Goal: Check status: Check status

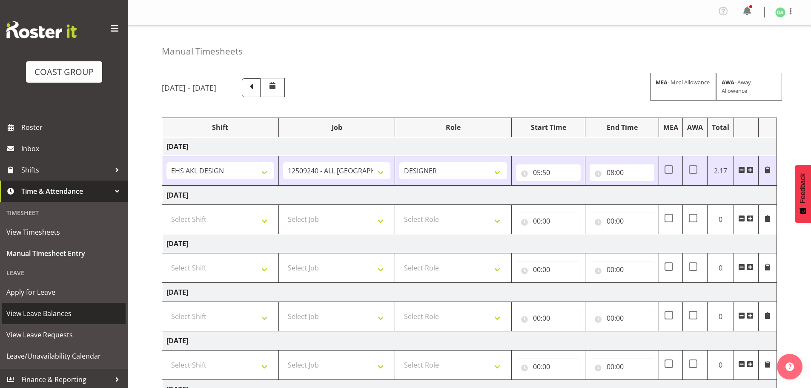
select select "10268"
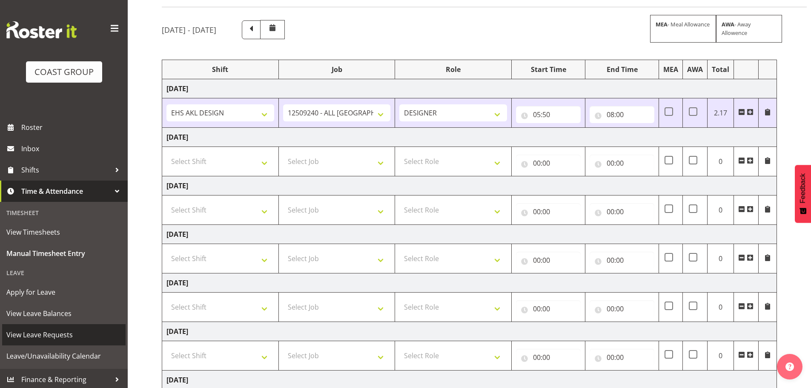
click at [43, 336] on span "View Leave Requests" at bounding box center [63, 334] width 115 height 13
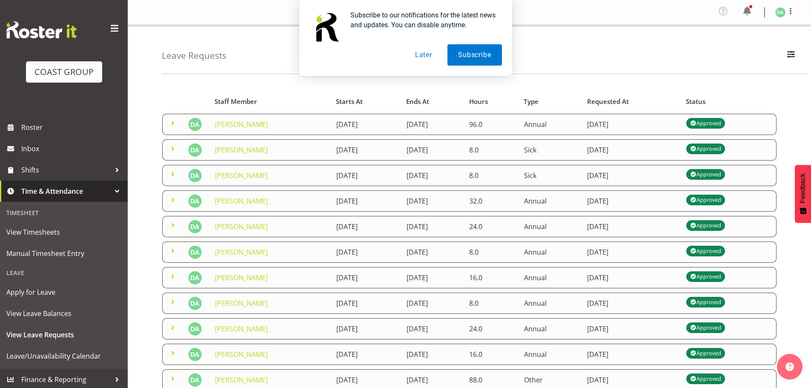
click at [429, 53] on button "Later" at bounding box center [424, 54] width 38 height 21
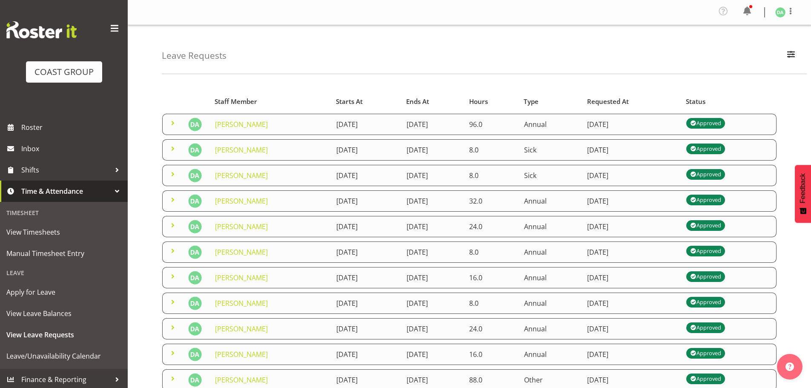
click at [169, 124] on span at bounding box center [173, 123] width 10 height 10
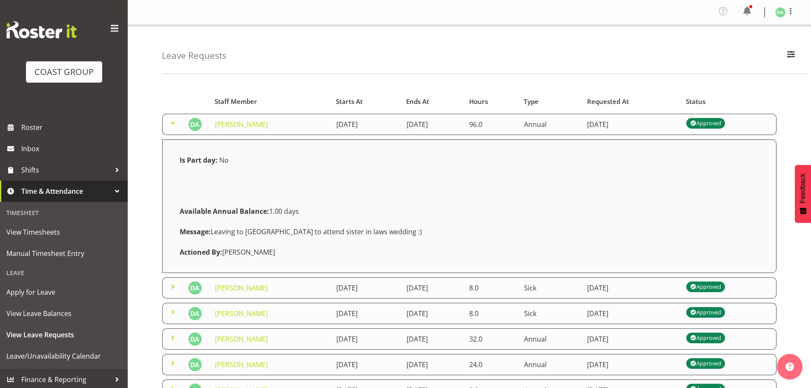
drag, startPoint x: 292, startPoint y: 228, endPoint x: 382, endPoint y: 233, distance: 90.0
click at [382, 233] on div "Message: Leaving to Korea to attend sister in laws wedding :)" at bounding box center [470, 231] width 590 height 20
click at [54, 259] on span "Manual Timesheet Entry" at bounding box center [63, 253] width 115 height 13
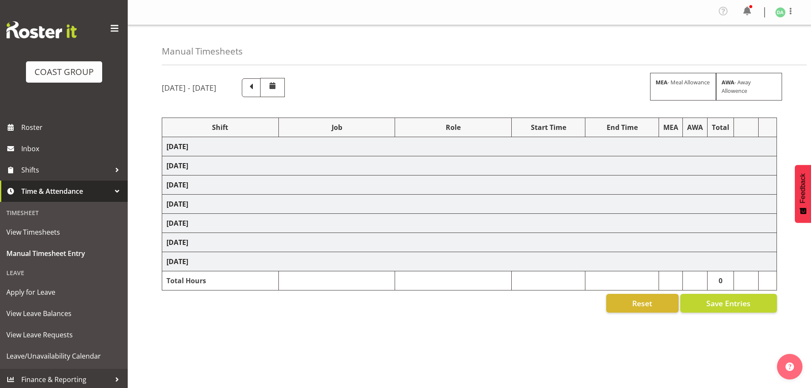
select select "10268"
